Goal: Transaction & Acquisition: Download file/media

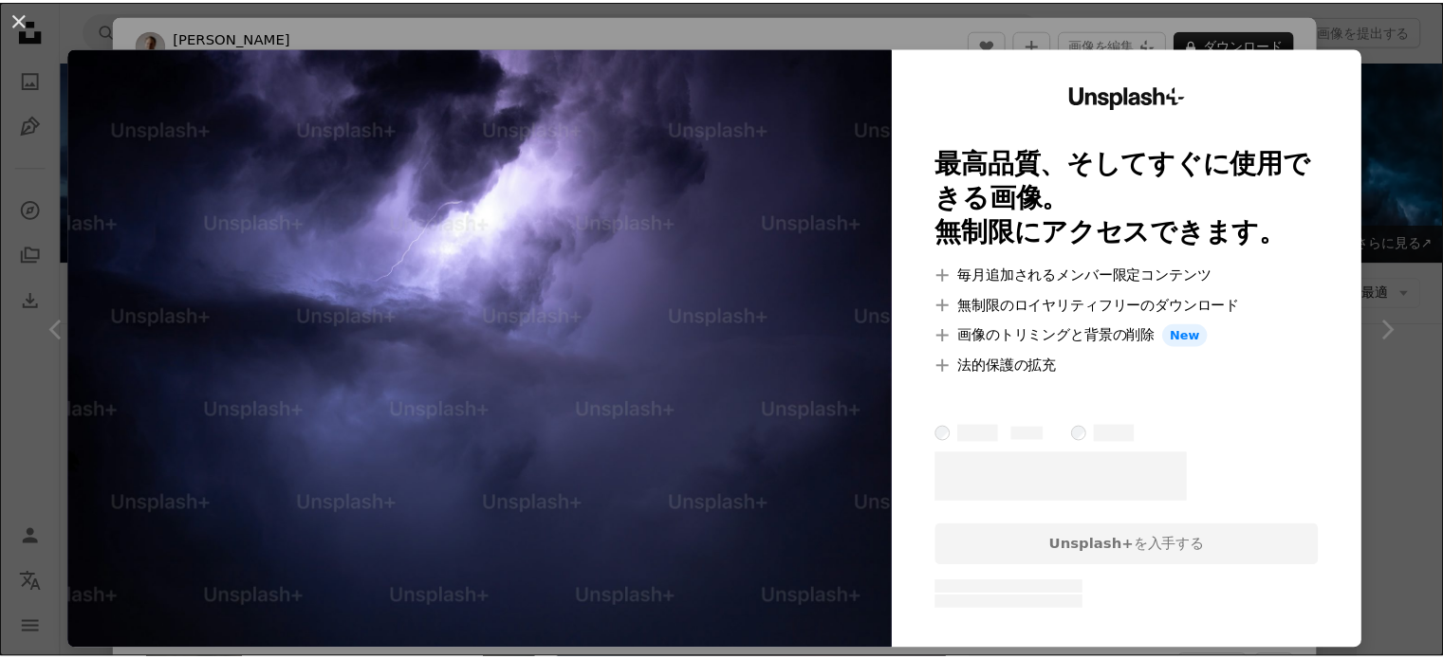
scroll to position [443, 0]
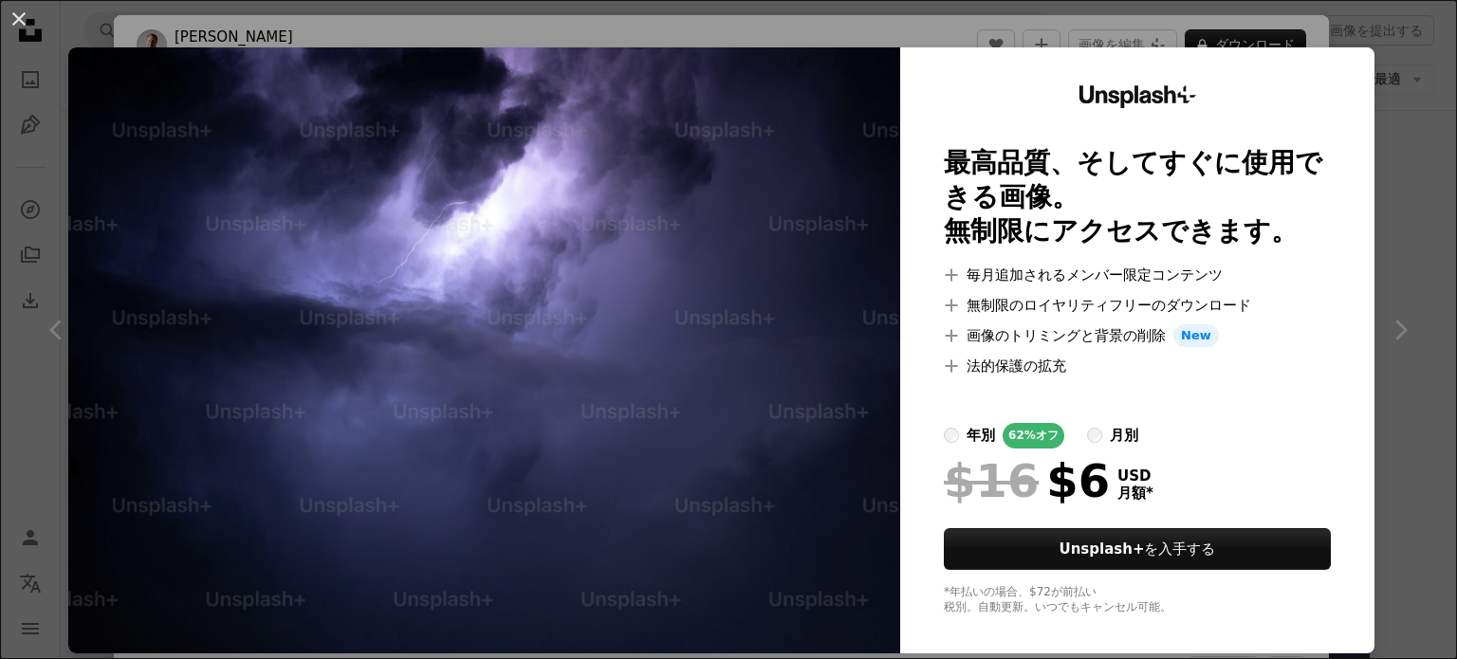
click at [1382, 141] on div "An X shape Unsplash+ 最高品質、そしてすぐに使用できる画像。 無制限にアクセスできます。 A plus sign 毎月追加されるメンバー限…" at bounding box center [728, 329] width 1457 height 659
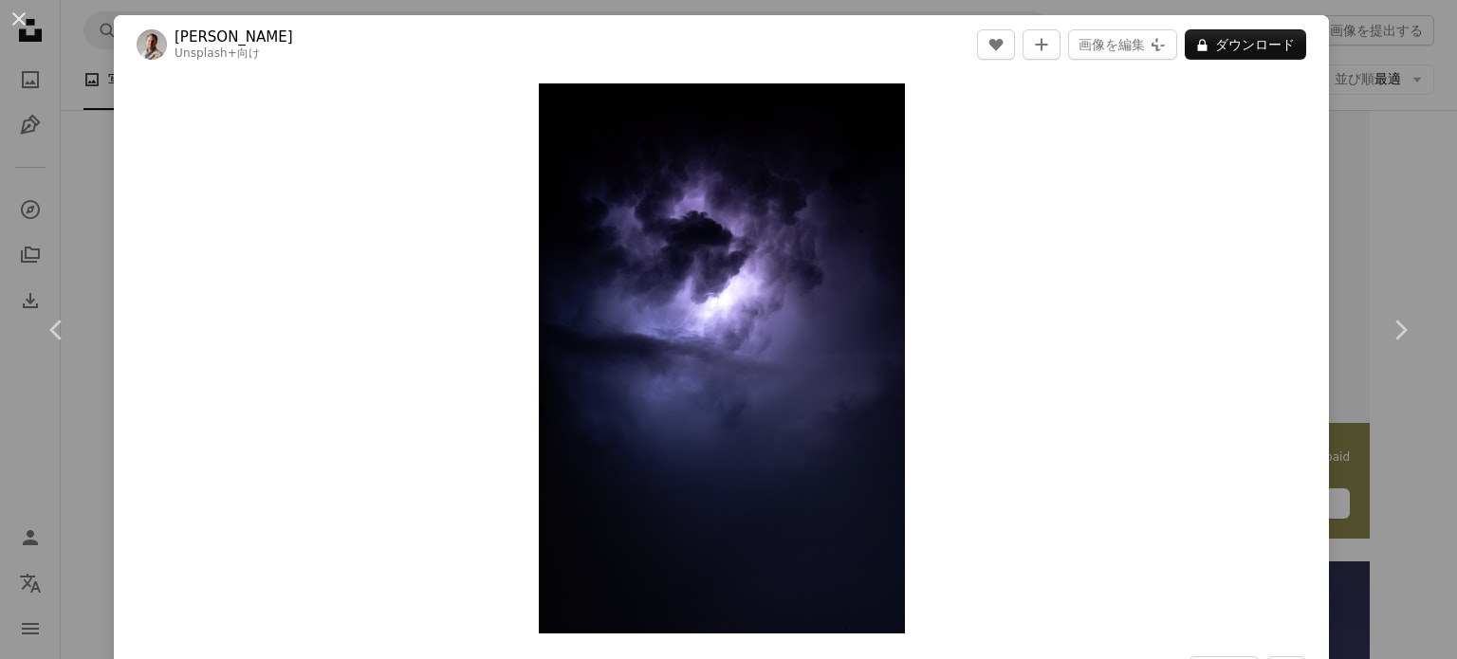
click at [1343, 76] on div "An X shape Chevron left Chevron right [PERSON_NAME] Unsplash+ 向け A heart A plus…" at bounding box center [728, 329] width 1457 height 659
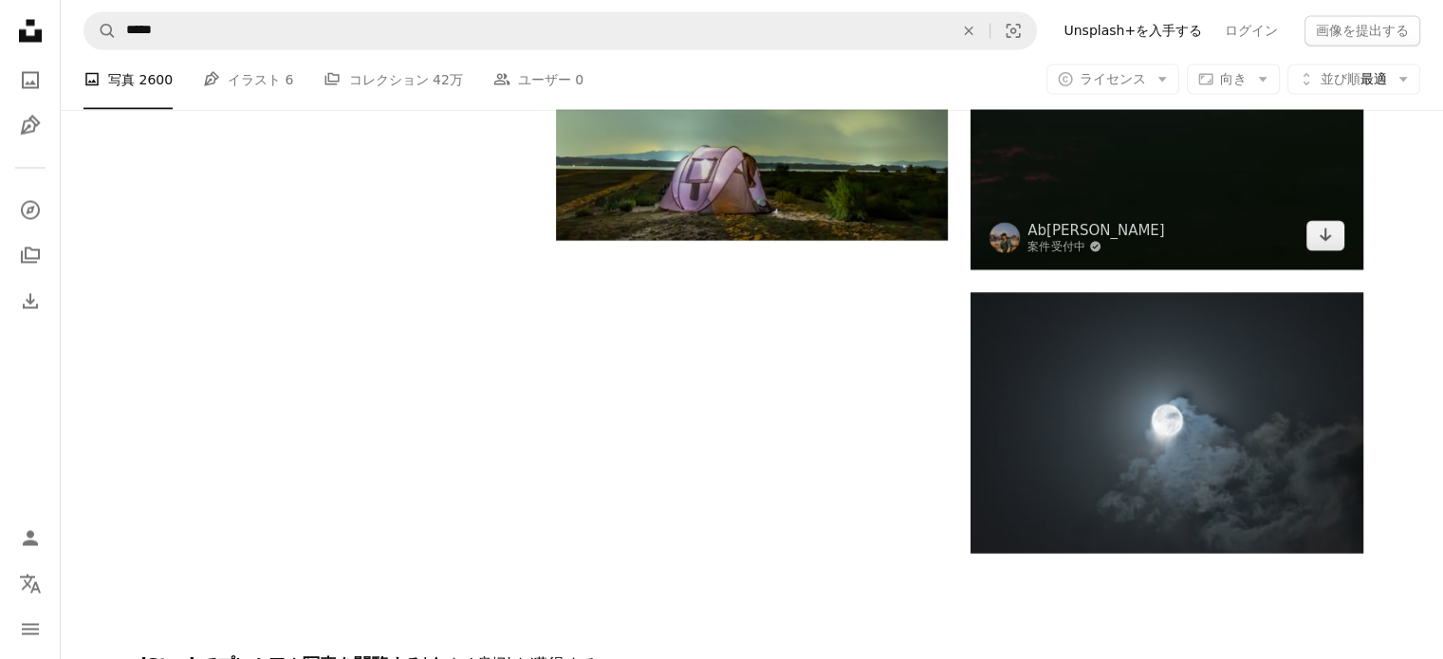
scroll to position [4174, 0]
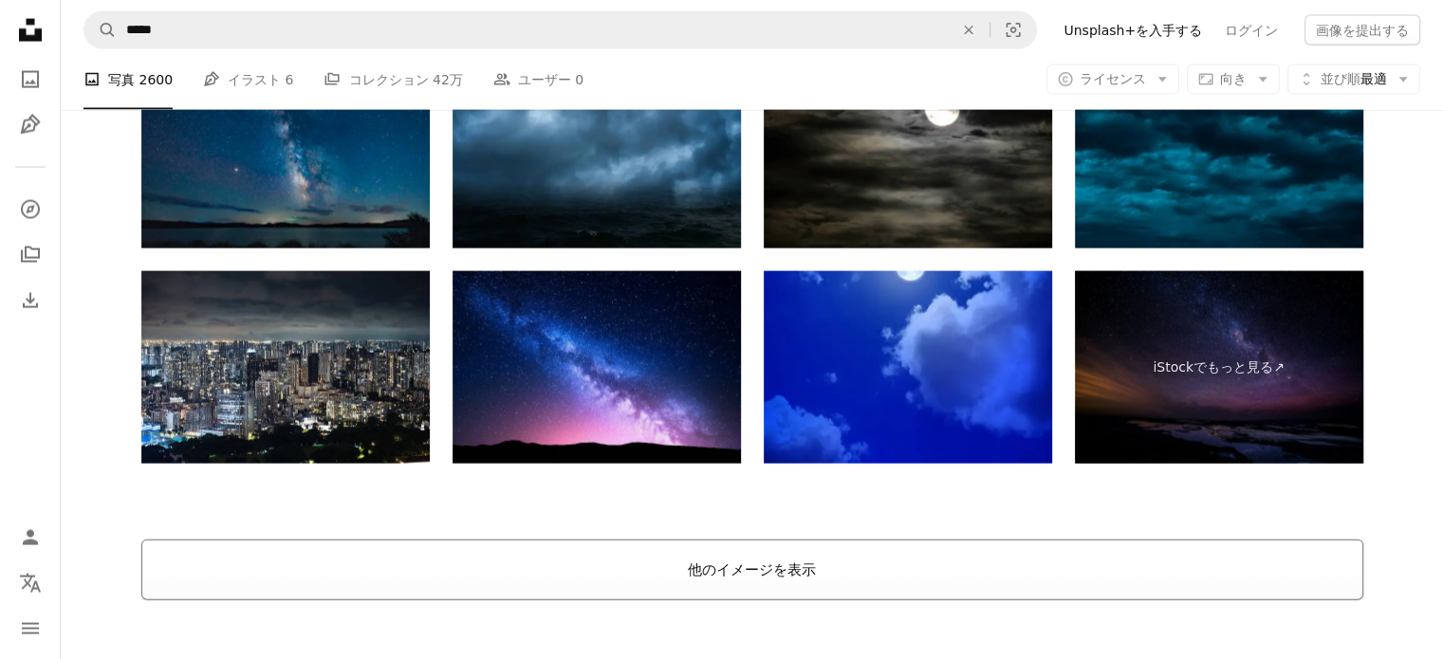
click at [838, 567] on button "他のイメージを表示" at bounding box center [752, 570] width 1222 height 61
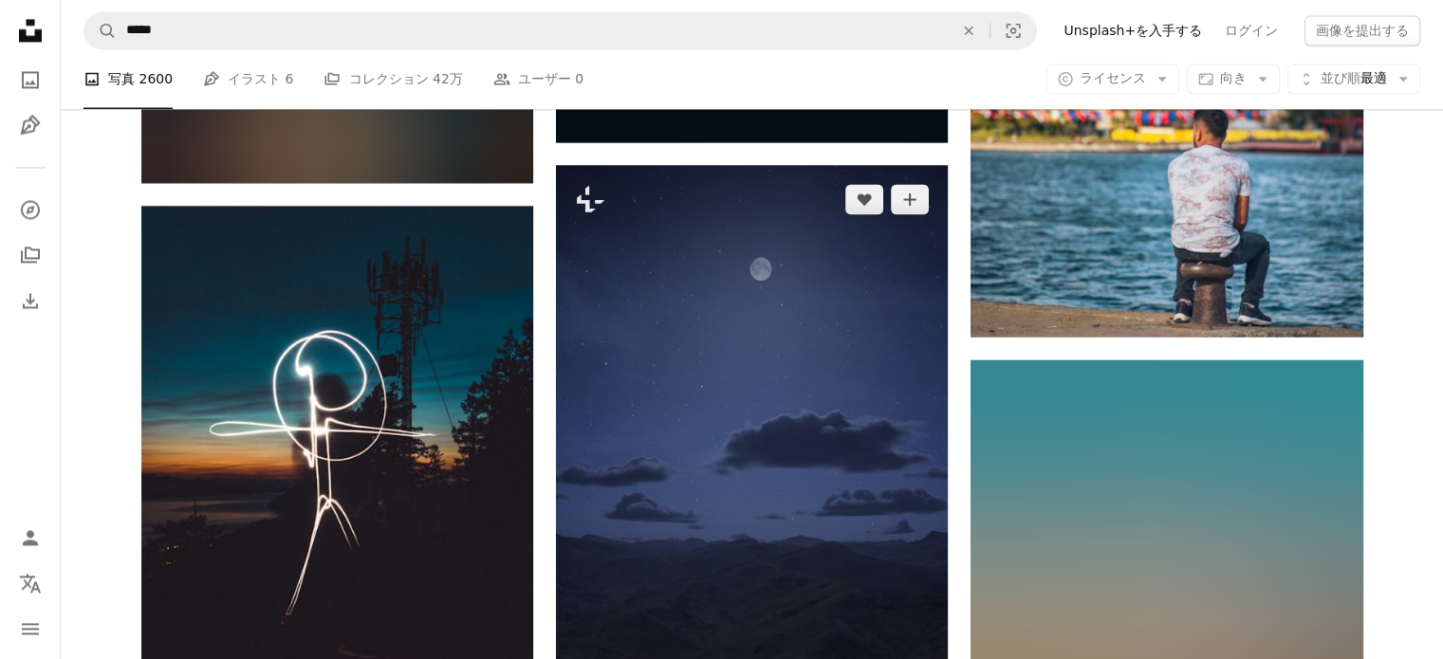
scroll to position [18117, 0]
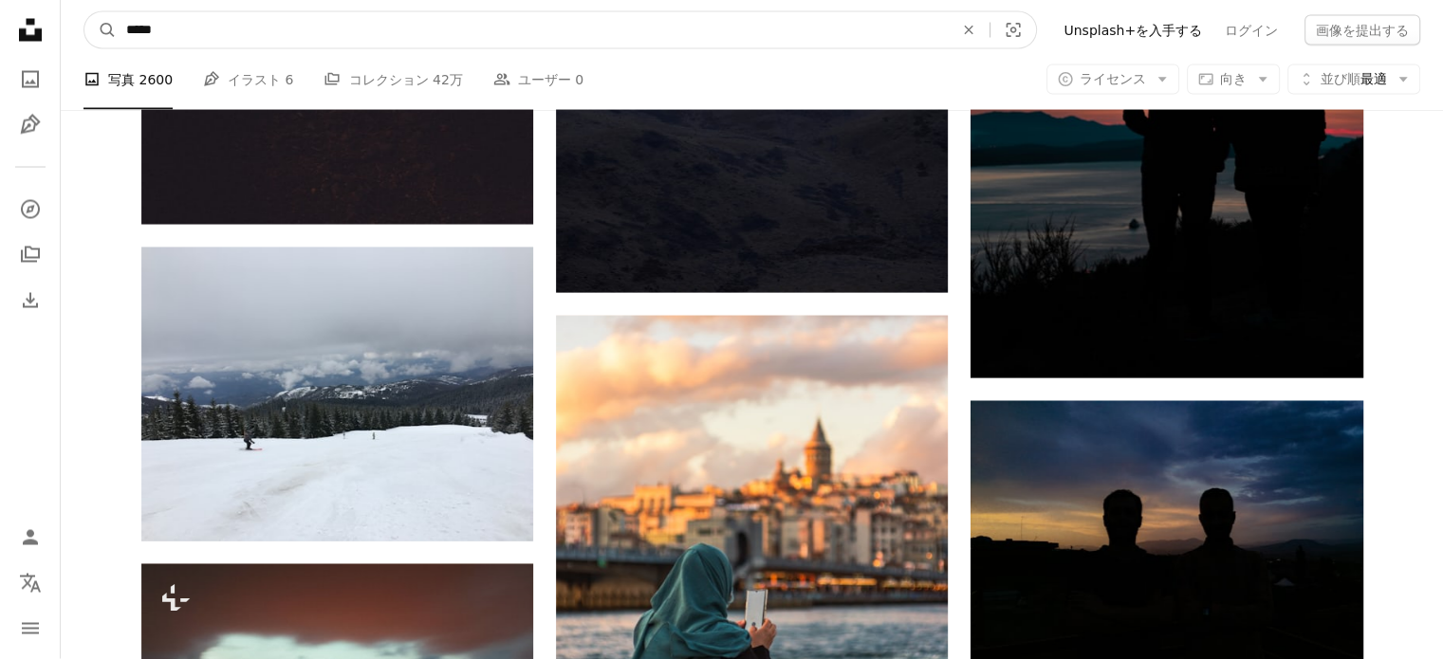
drag, startPoint x: 163, startPoint y: 26, endPoint x: 62, endPoint y: 14, distance: 102.1
click at [62, 14] on nav "A magnifying glass ***** An X shape Visual search Filters Unsplash+を入手する ログイン 画…" at bounding box center [752, 30] width 1382 height 61
type input "**"
click button "A magnifying glass" at bounding box center [100, 30] width 32 height 36
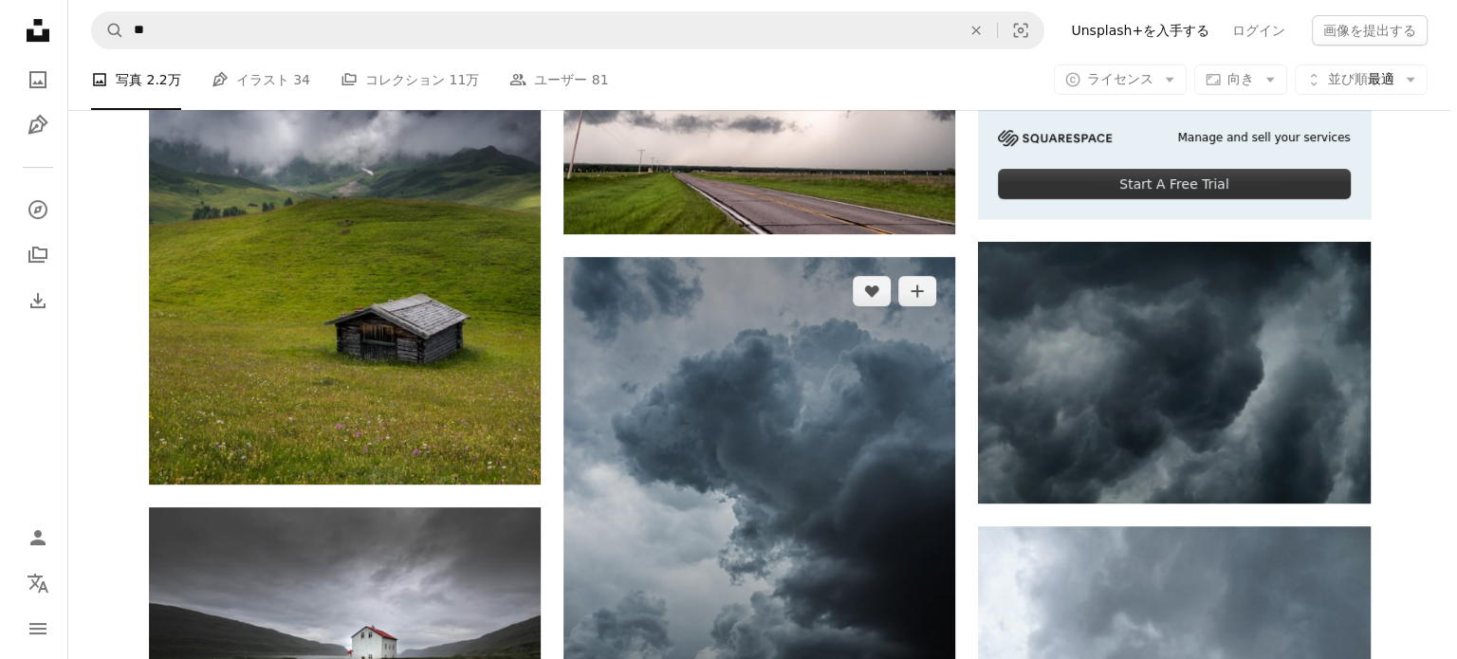
scroll to position [759, 0]
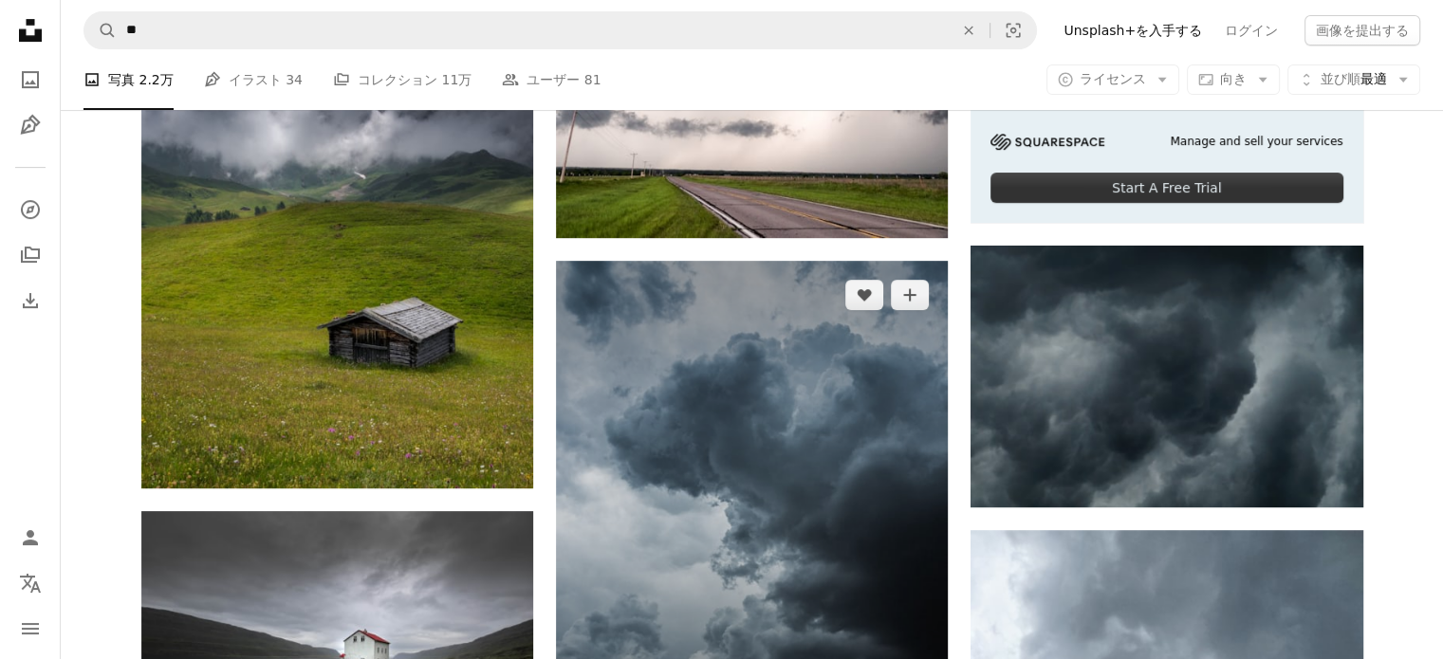
click at [747, 349] on img at bounding box center [752, 513] width 392 height 505
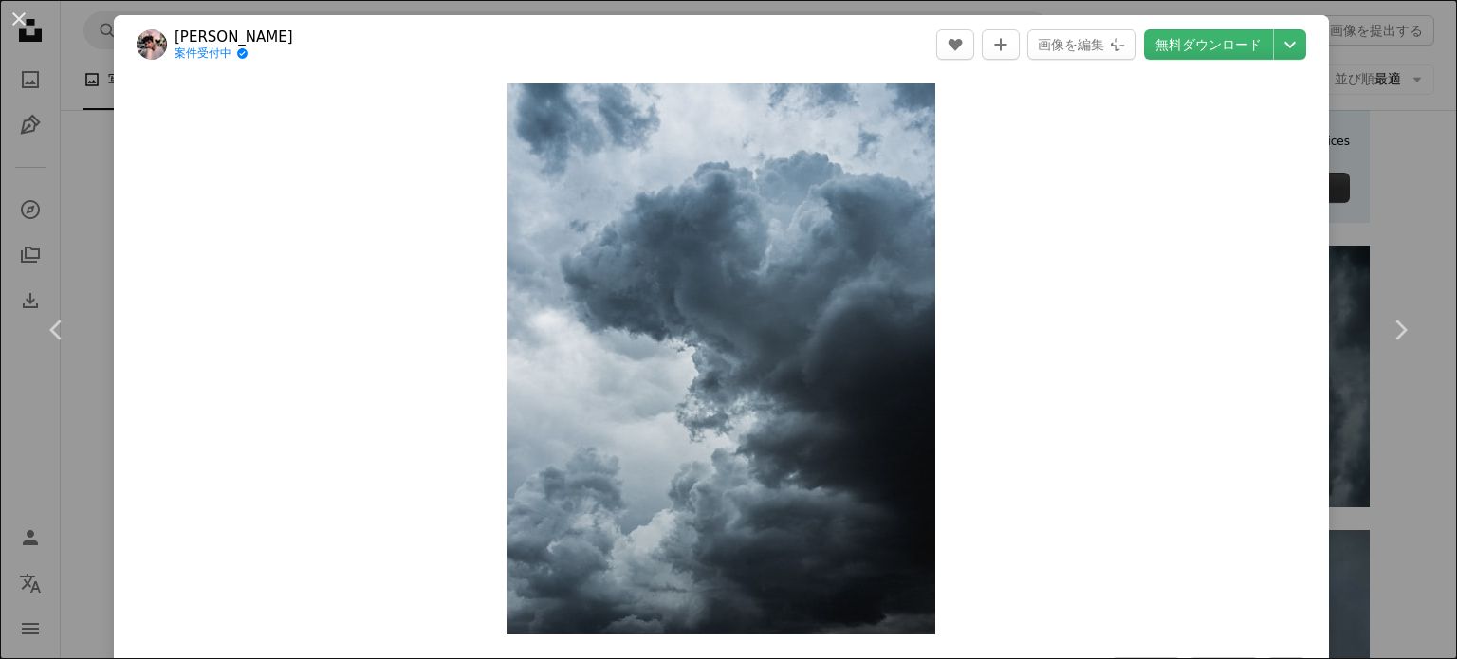
click at [1409, 223] on div "An X shape Chevron left Chevron right Daoudi Aissa 案件受付中 A checkmark inside of …" at bounding box center [728, 329] width 1457 height 659
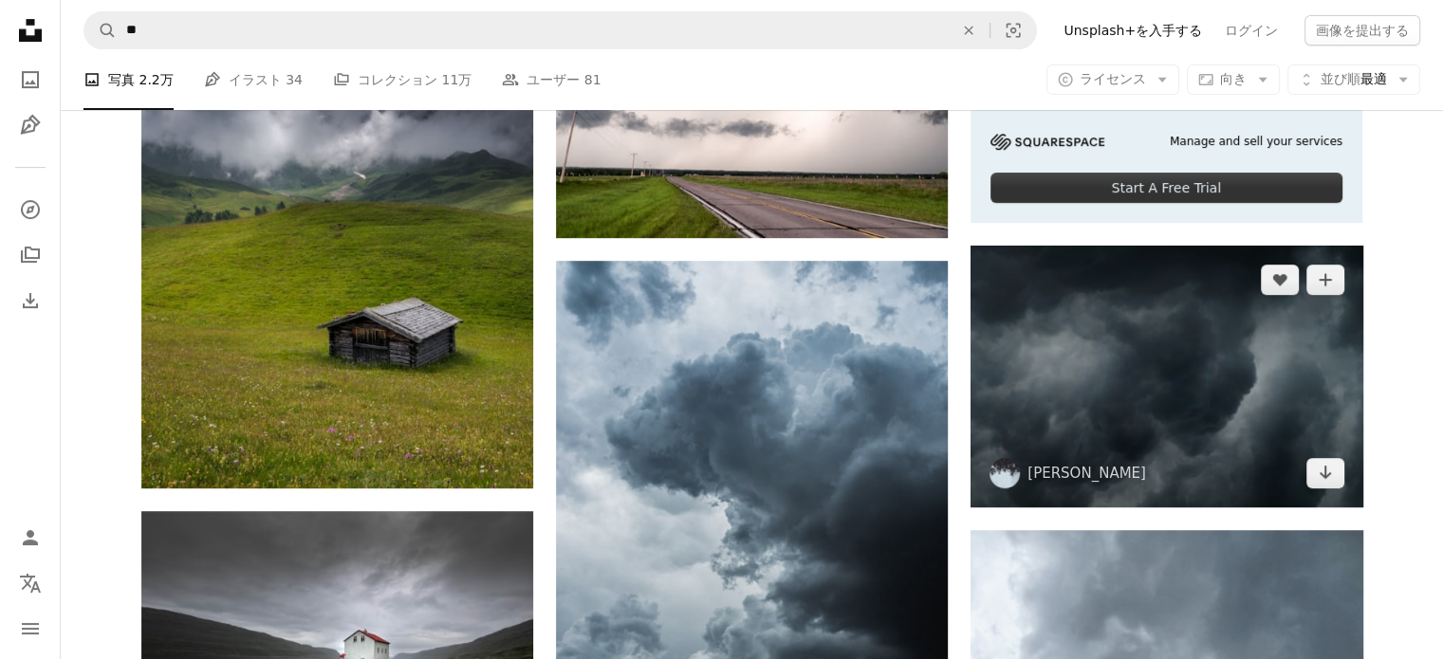
click at [1218, 337] on img at bounding box center [1166, 376] width 392 height 261
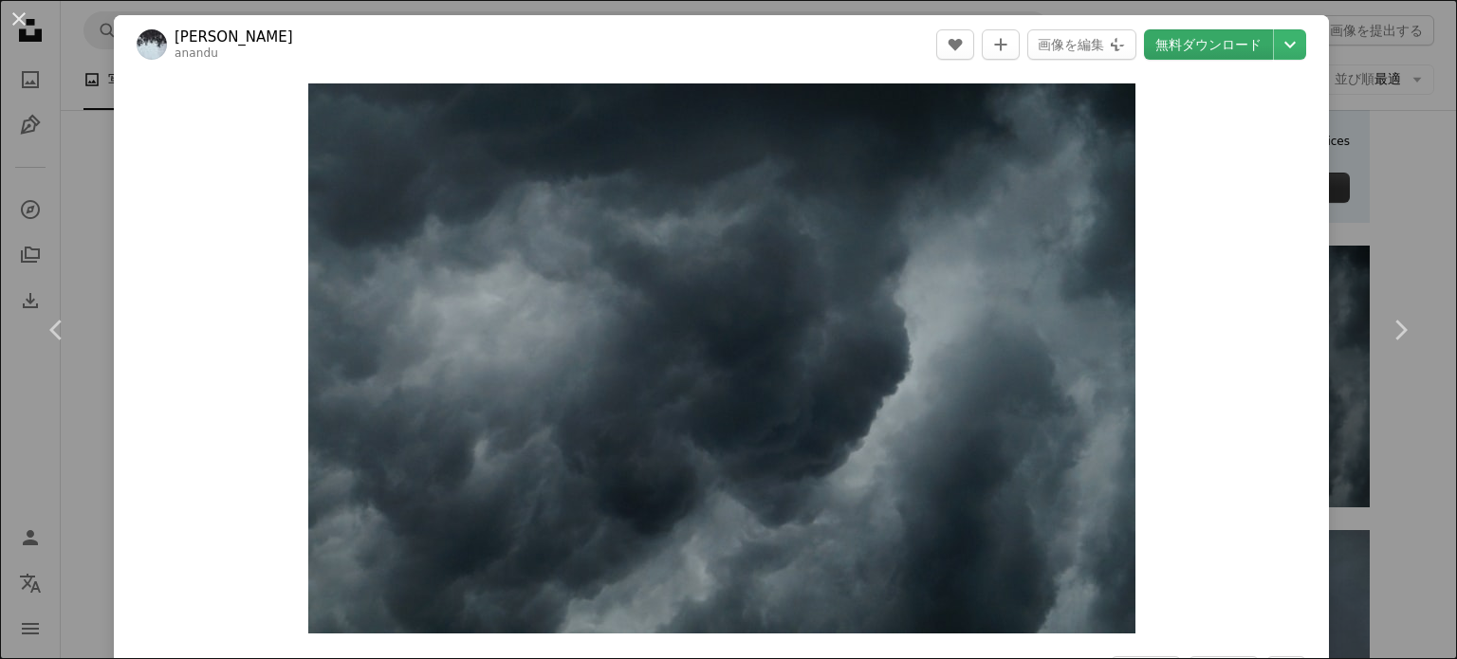
click at [1200, 38] on link "無料ダウンロード" at bounding box center [1208, 44] width 129 height 30
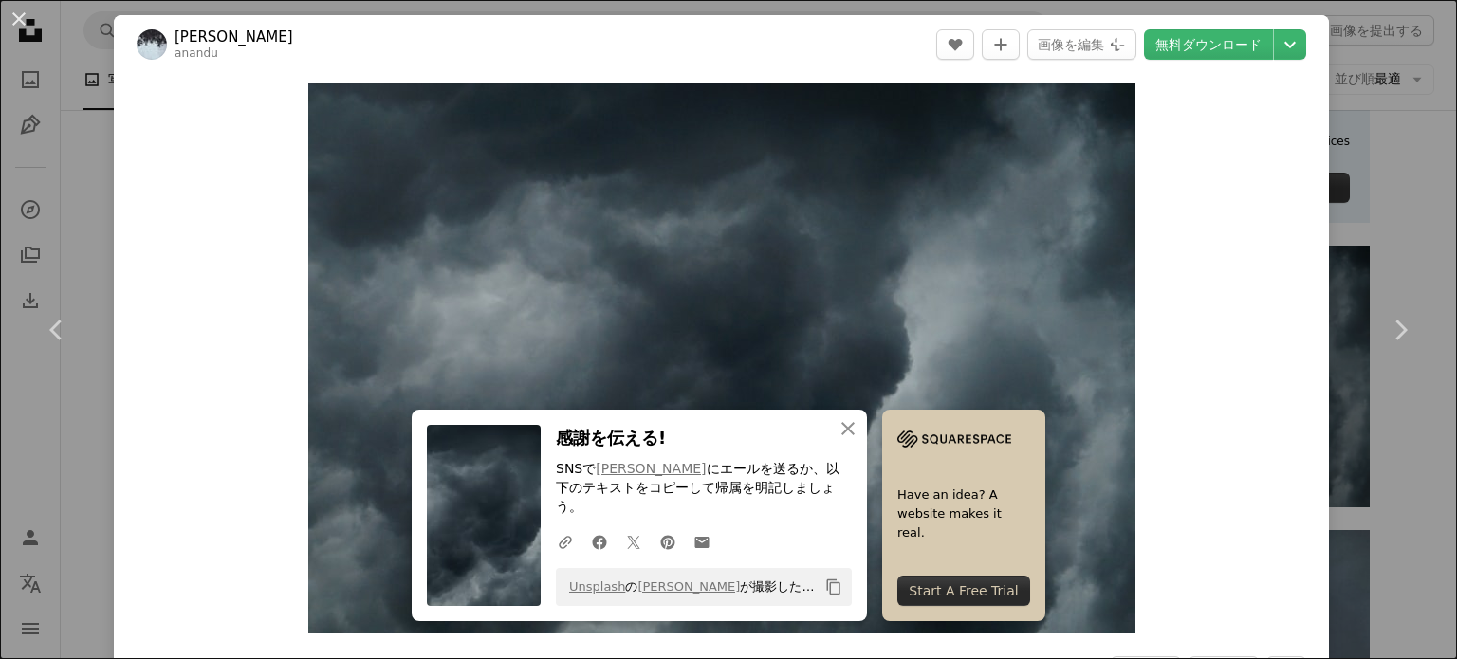
scroll to position [31, 0]
